Goal: Task Accomplishment & Management: Manage account settings

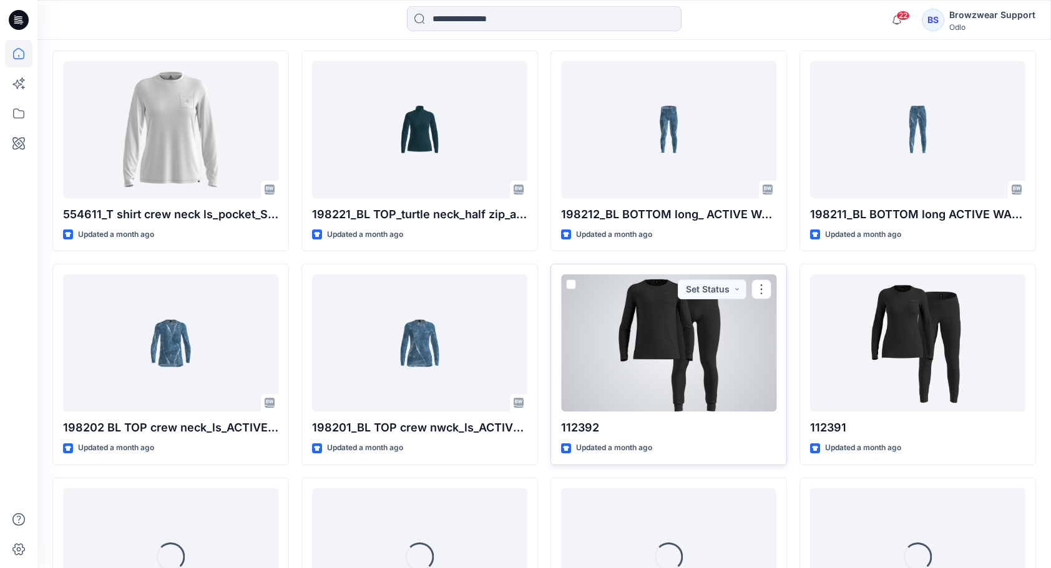
scroll to position [1194, 0]
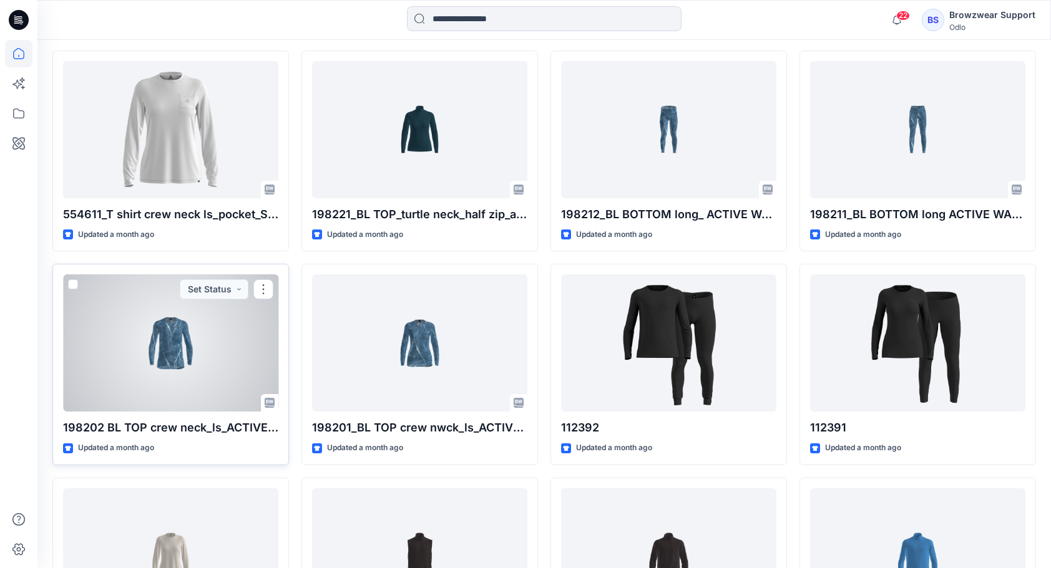
click at [203, 358] on div at bounding box center [170, 343] width 215 height 137
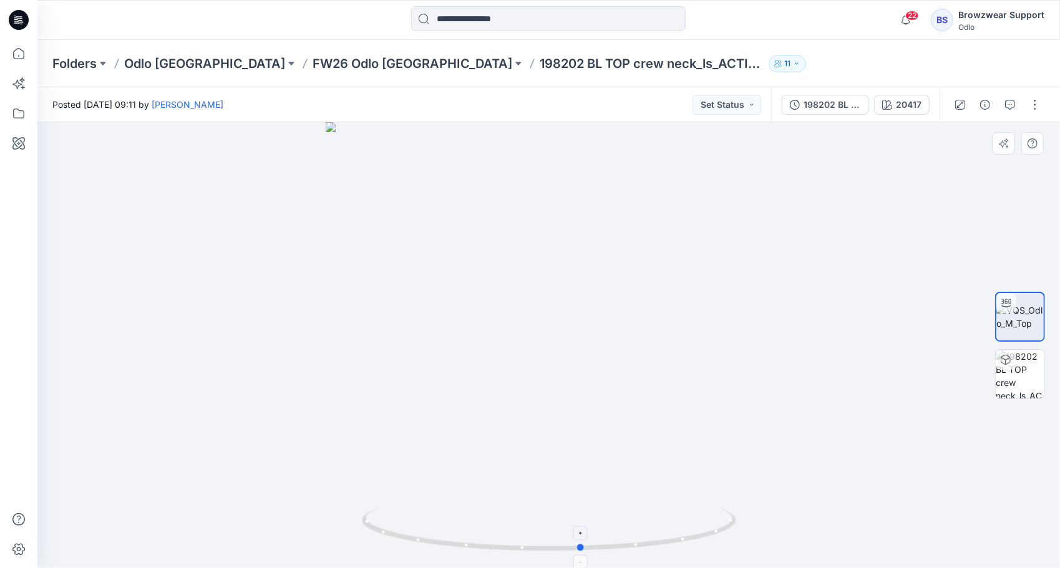
drag, startPoint x: 622, startPoint y: 547, endPoint x: 655, endPoint y: 551, distance: 33.3
click at [655, 551] on icon at bounding box center [551, 531] width 378 height 47
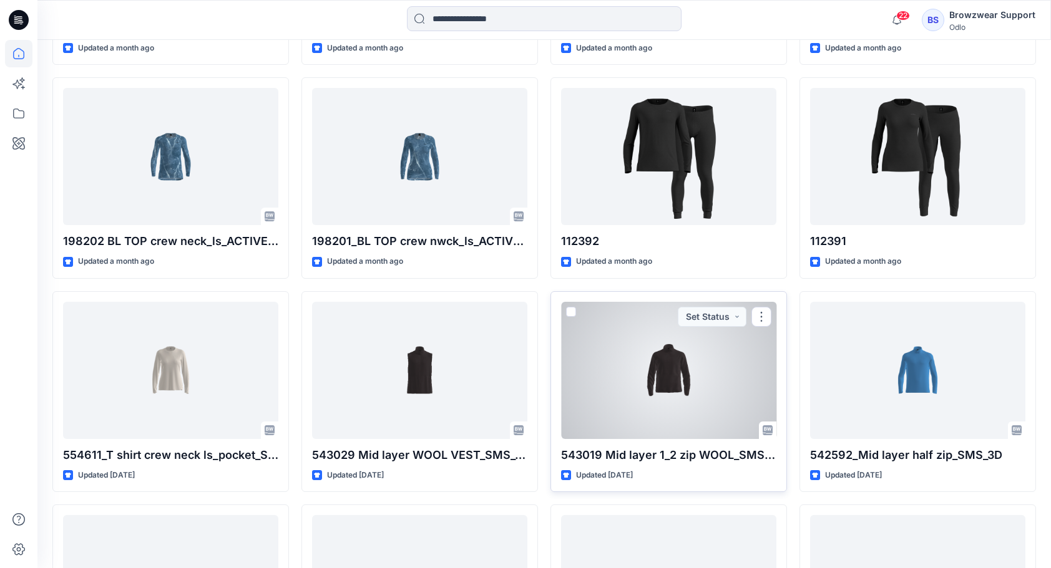
scroll to position [1382, 0]
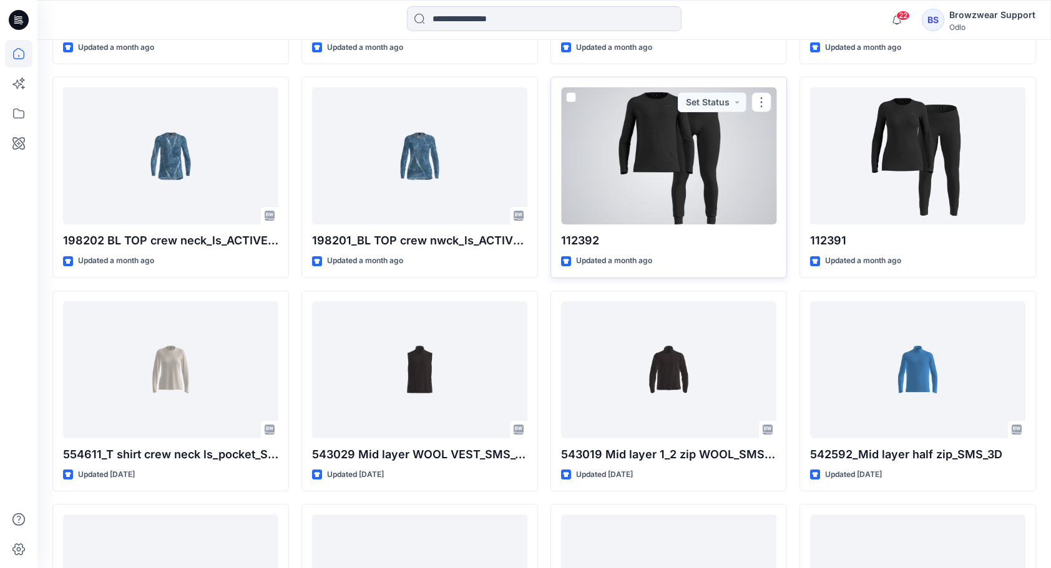
click at [696, 162] on div at bounding box center [668, 155] width 215 height 137
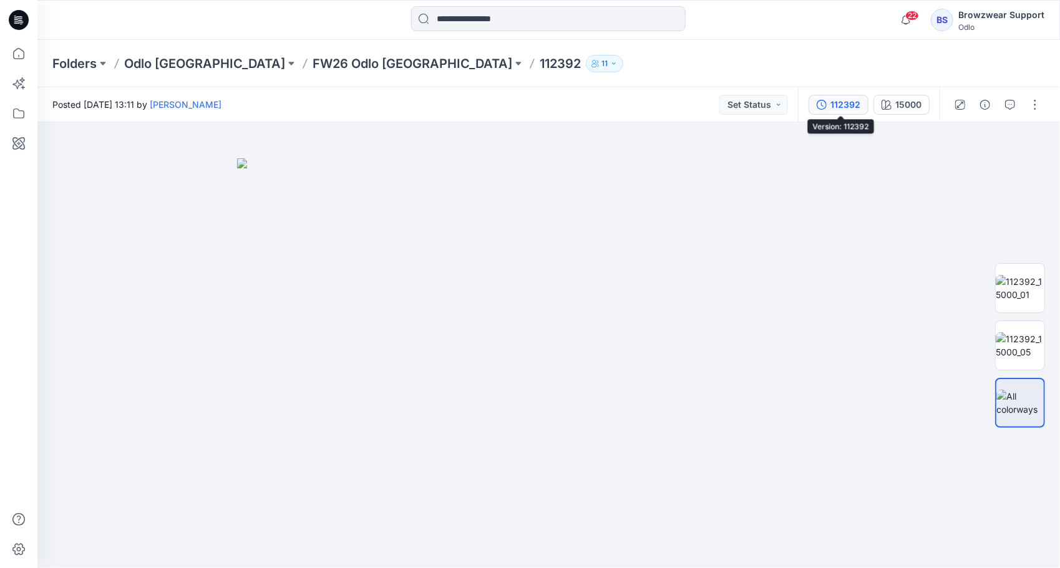
click at [847, 101] on div "112392" at bounding box center [846, 105] width 30 height 14
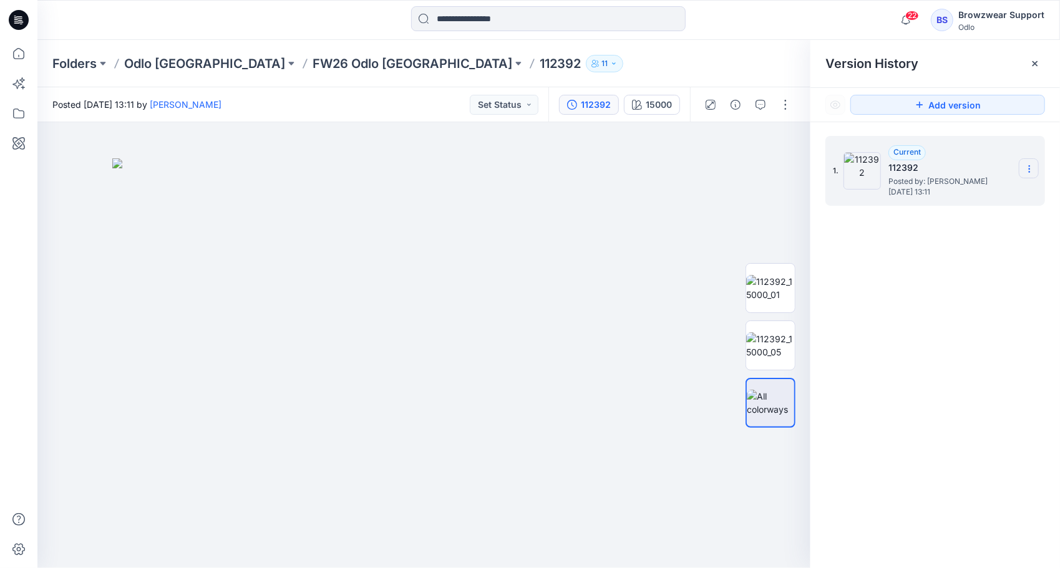
click at [1028, 167] on icon at bounding box center [1030, 169] width 10 height 10
click at [960, 380] on div "1. Current 112392 Posted by: [PERSON_NAME] [DATE] 13:11 Duplicate Version Renam…" at bounding box center [936, 354] width 250 height 464
click at [149, 216] on img at bounding box center [424, 364] width 624 height 411
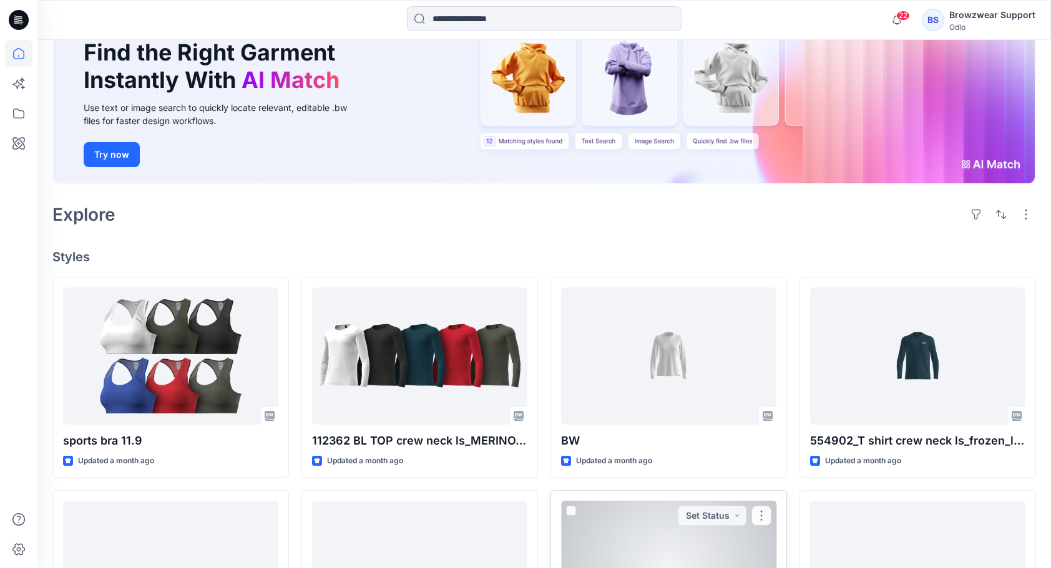
scroll to position [41, 0]
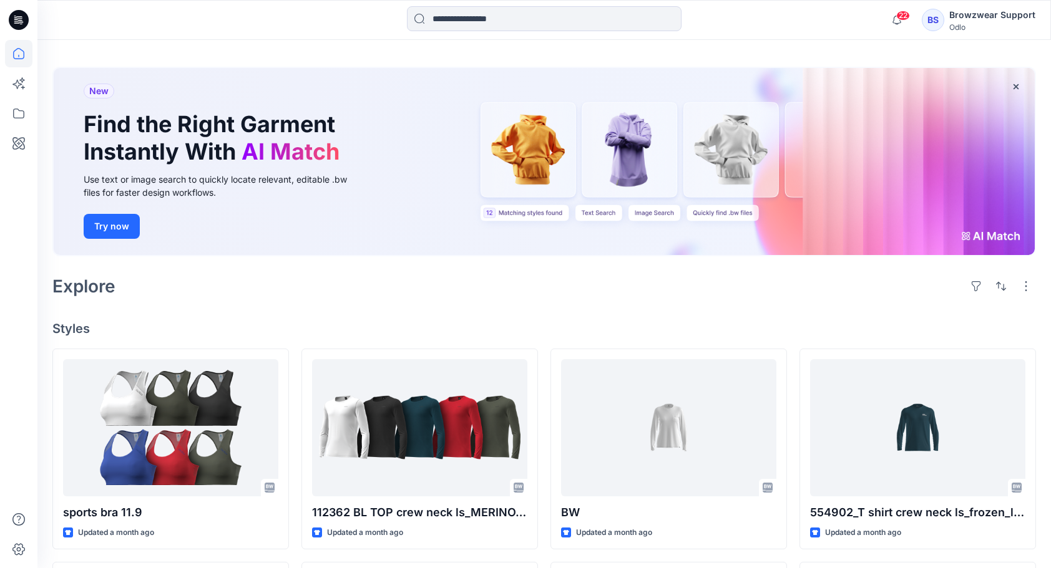
click at [977, 18] on div "Browzwear Support" at bounding box center [992, 14] width 86 height 15
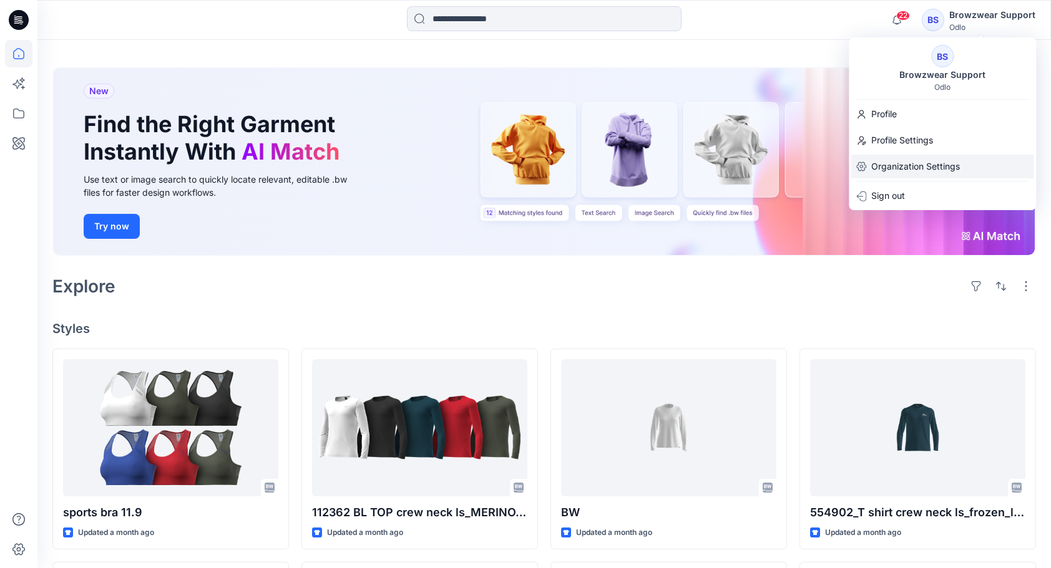
click at [894, 167] on p "Organization Settings" at bounding box center [915, 167] width 89 height 24
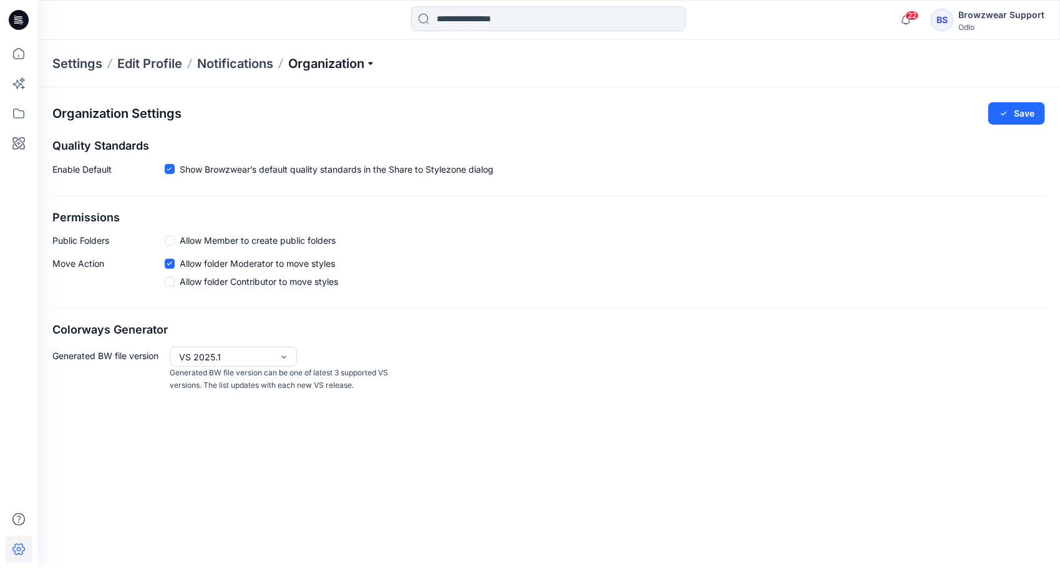
click at [373, 63] on p "Organization" at bounding box center [331, 63] width 87 height 17
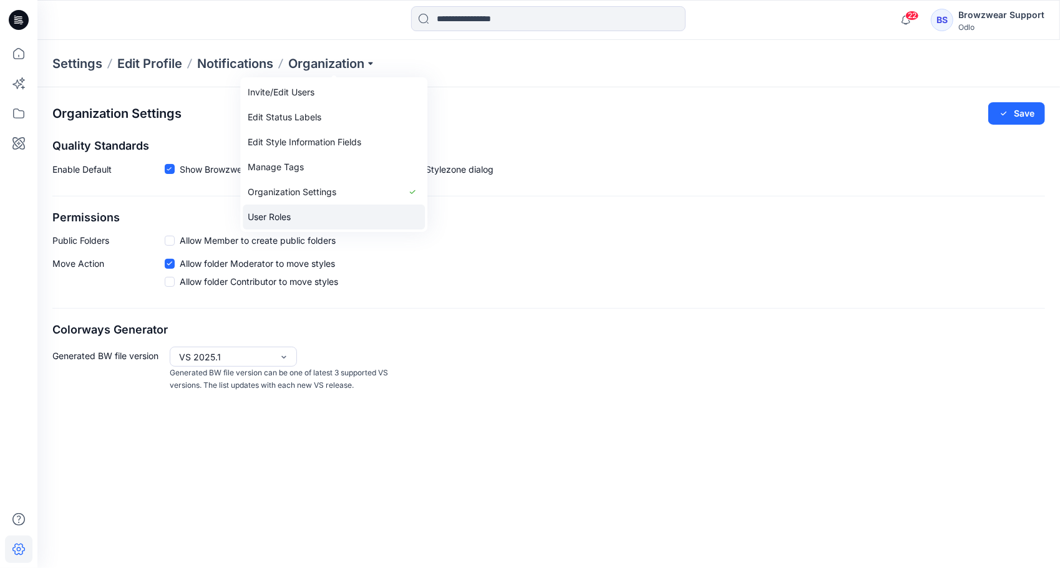
click at [373, 213] on link "User Roles" at bounding box center [334, 217] width 182 height 25
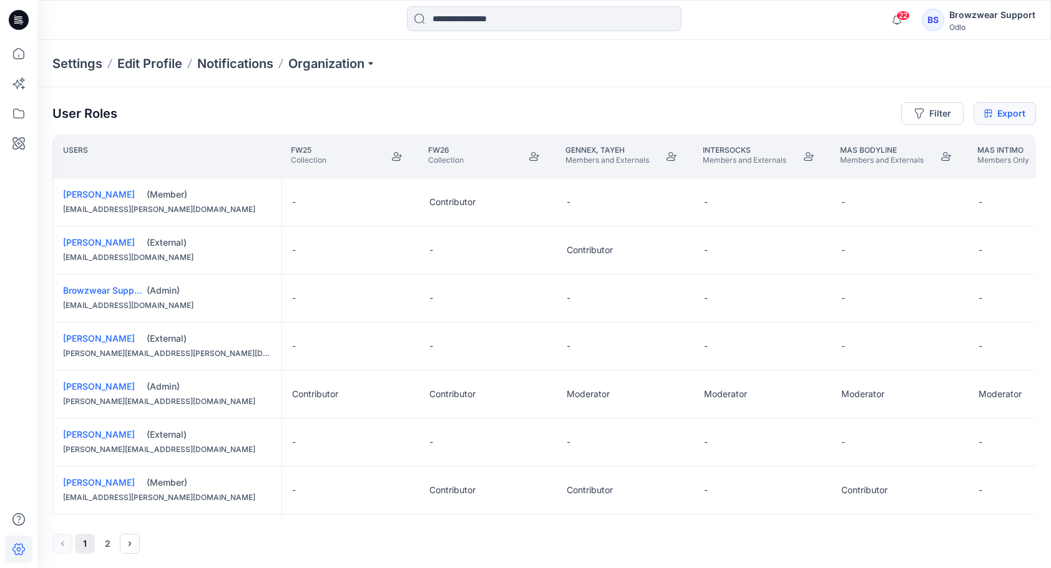
click at [1002, 115] on link "Export" at bounding box center [1004, 113] width 62 height 22
